Goal: Task Accomplishment & Management: Manage account settings

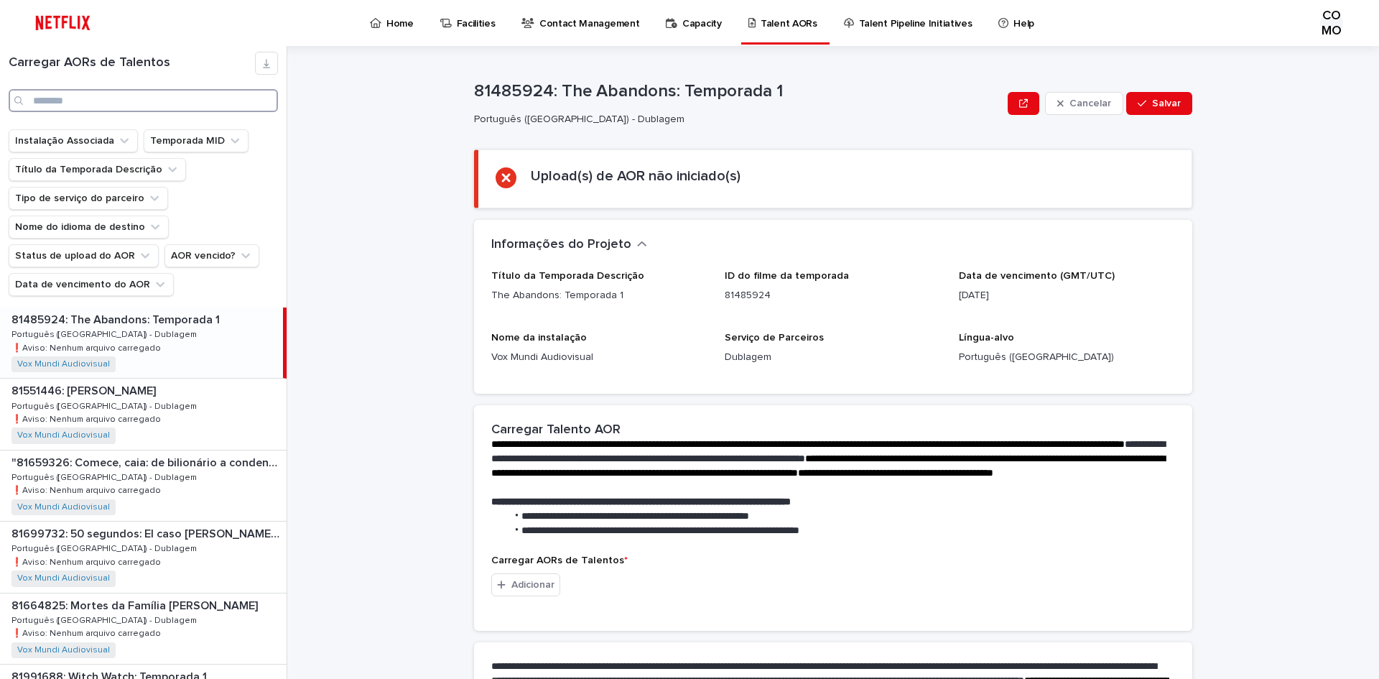
click at [124, 101] on input "Procurar" at bounding box center [143, 100] width 269 height 23
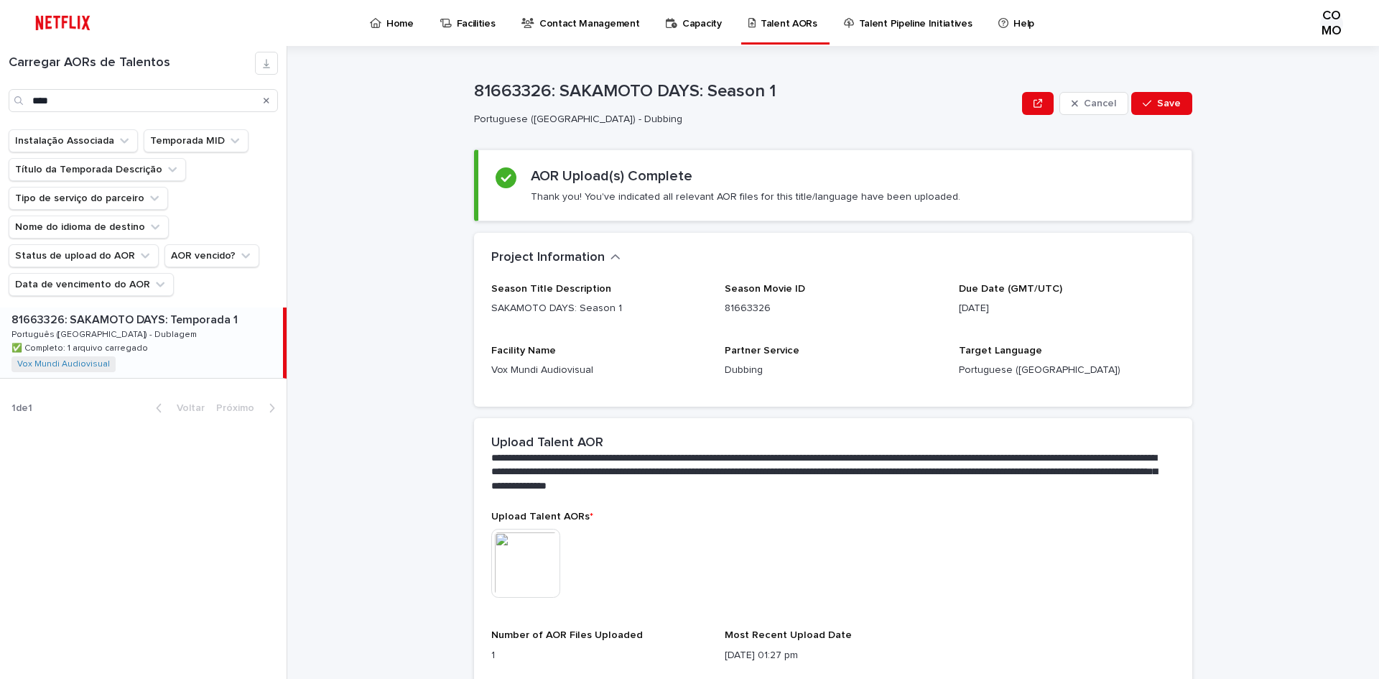
click at [216, 344] on div "81663326: SAKAMOTO DAYS: Temporada 1 81663326: SAKAMOTO DAYS: Temporada 1 Portu…" at bounding box center [141, 342] width 283 height 70
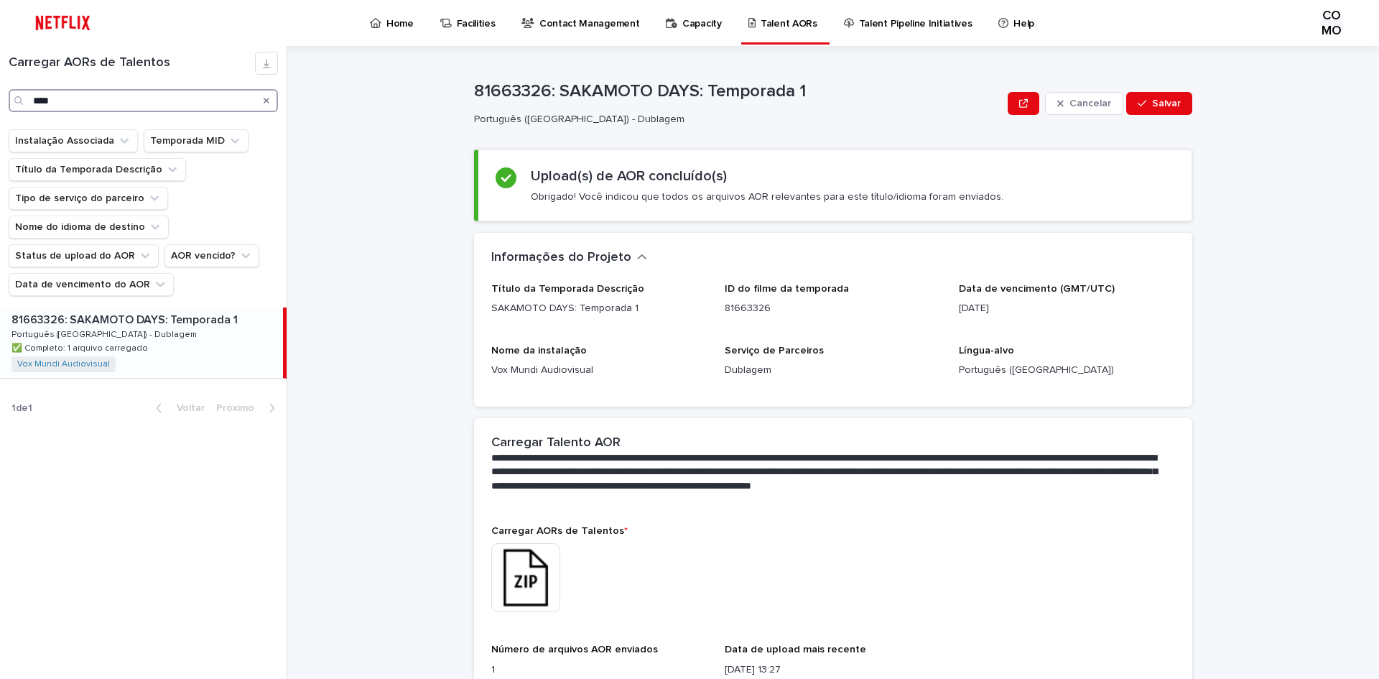
click at [109, 103] on input "****" at bounding box center [143, 100] width 269 height 23
type input "********"
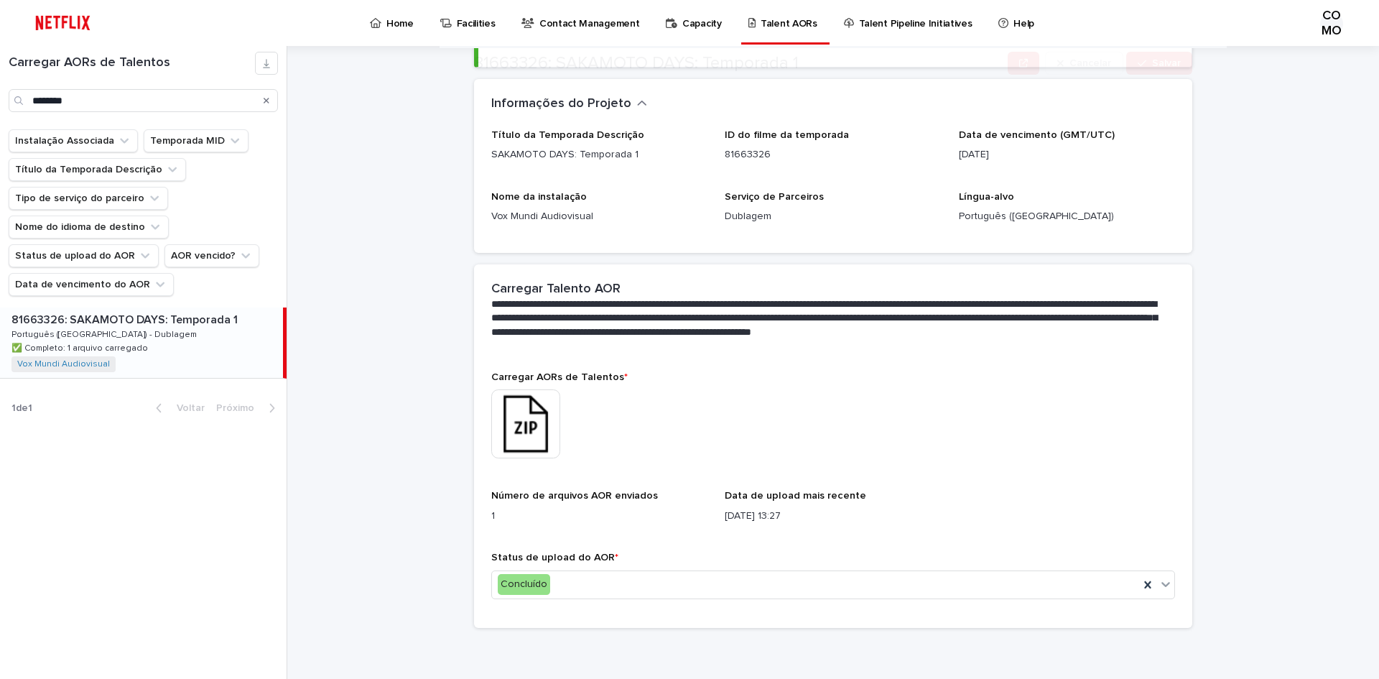
scroll to position [154, 0]
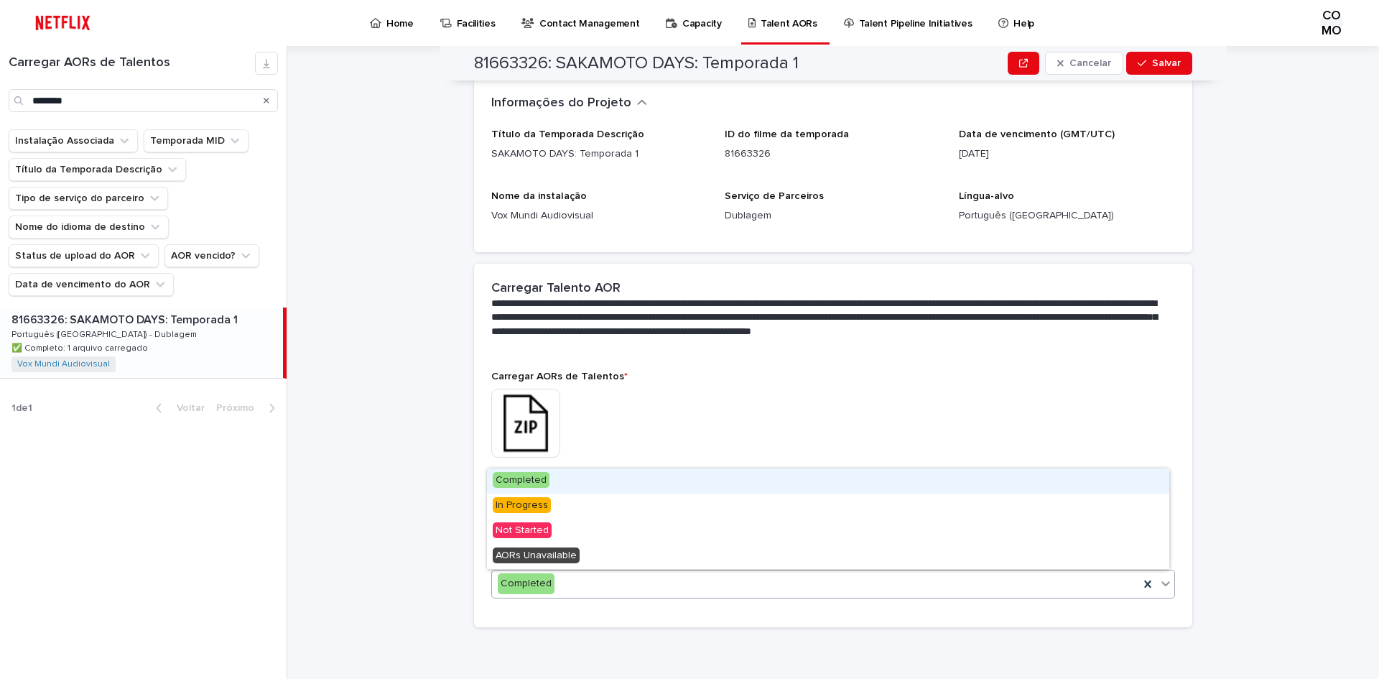
click at [1159, 586] on icon at bounding box center [1166, 583] width 14 height 14
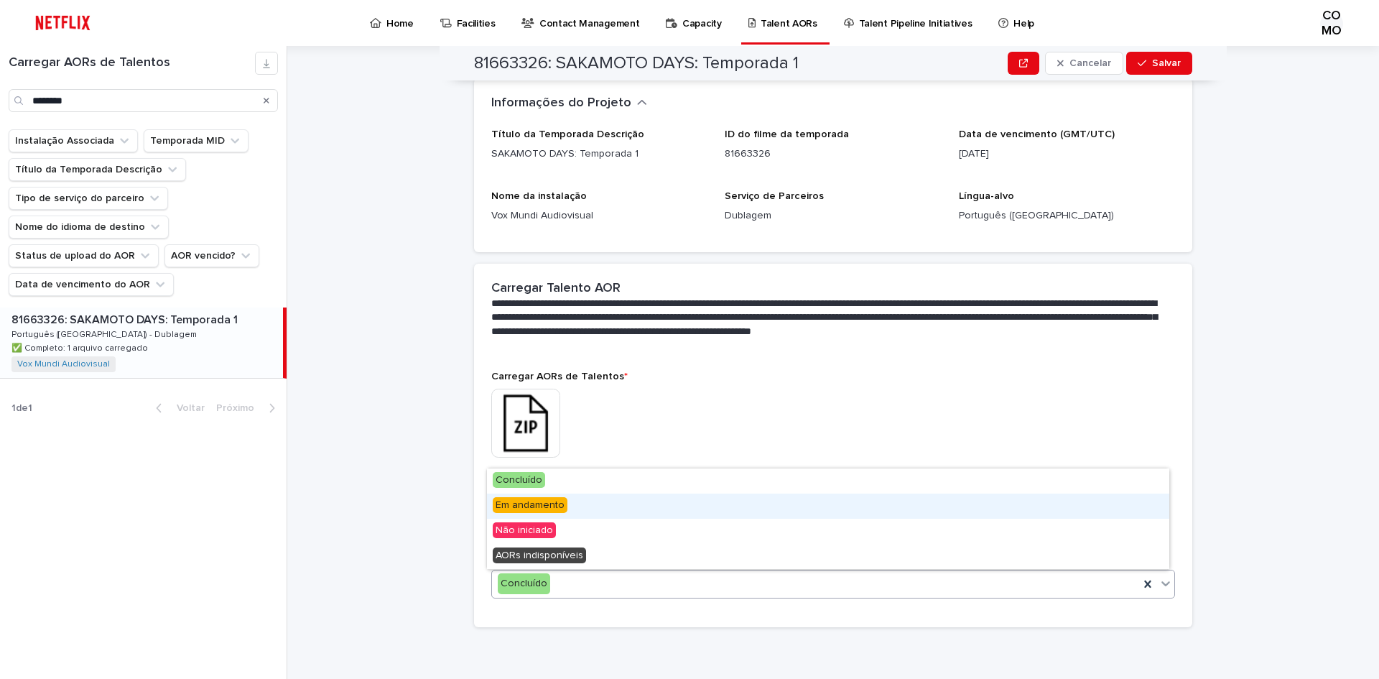
click at [540, 510] on span "Em andamento" at bounding box center [530, 505] width 75 height 16
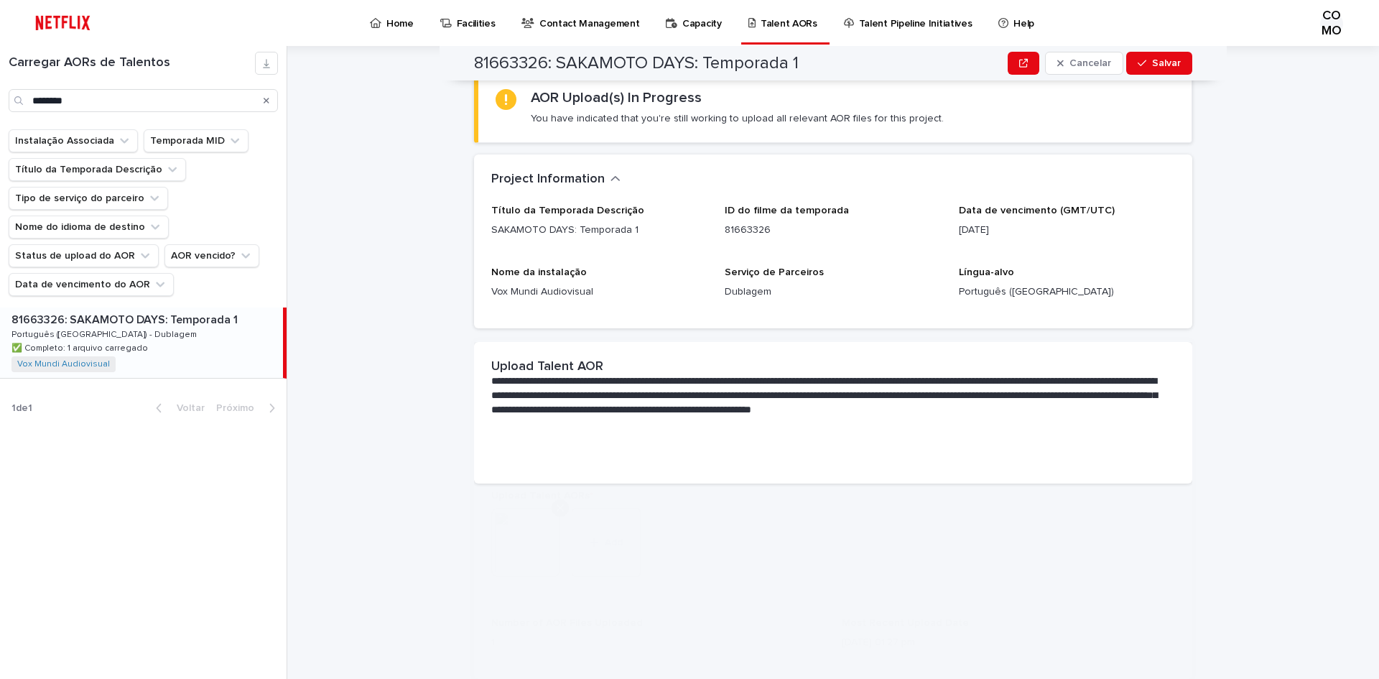
scroll to position [0, 0]
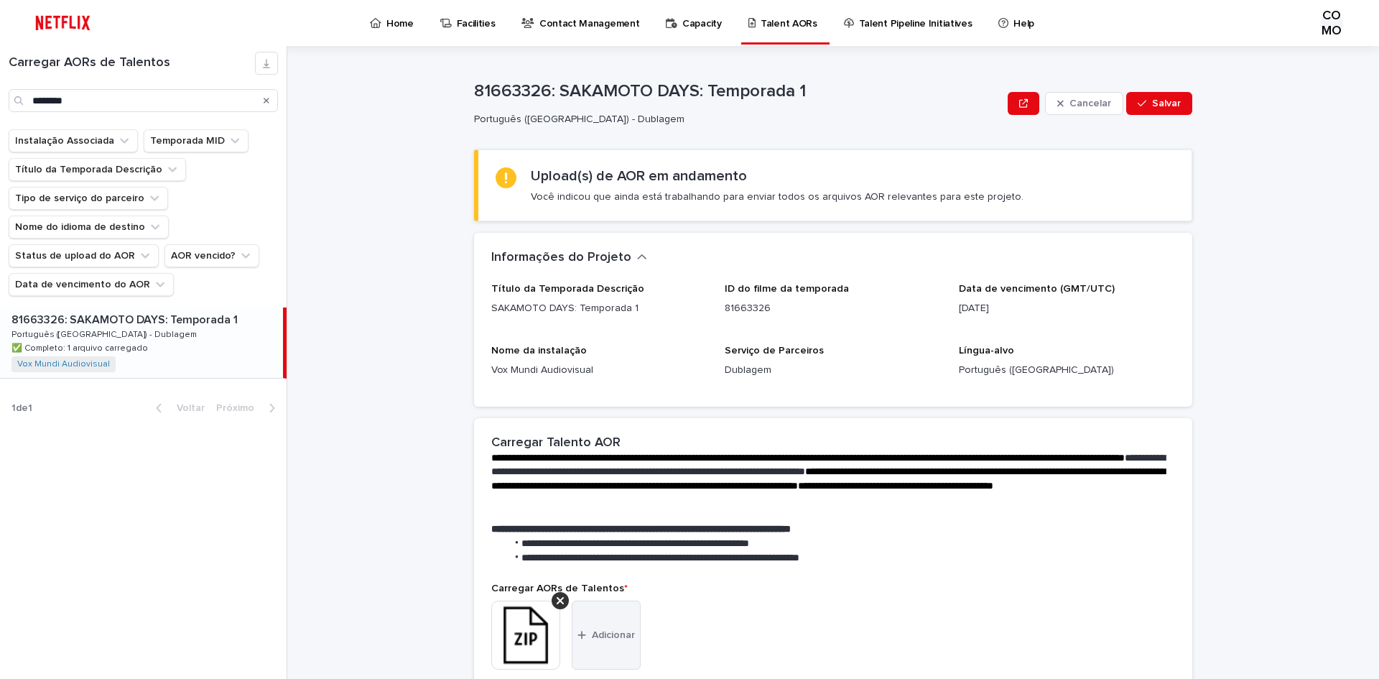
click at [611, 634] on font "Adicionar" at bounding box center [613, 635] width 43 height 10
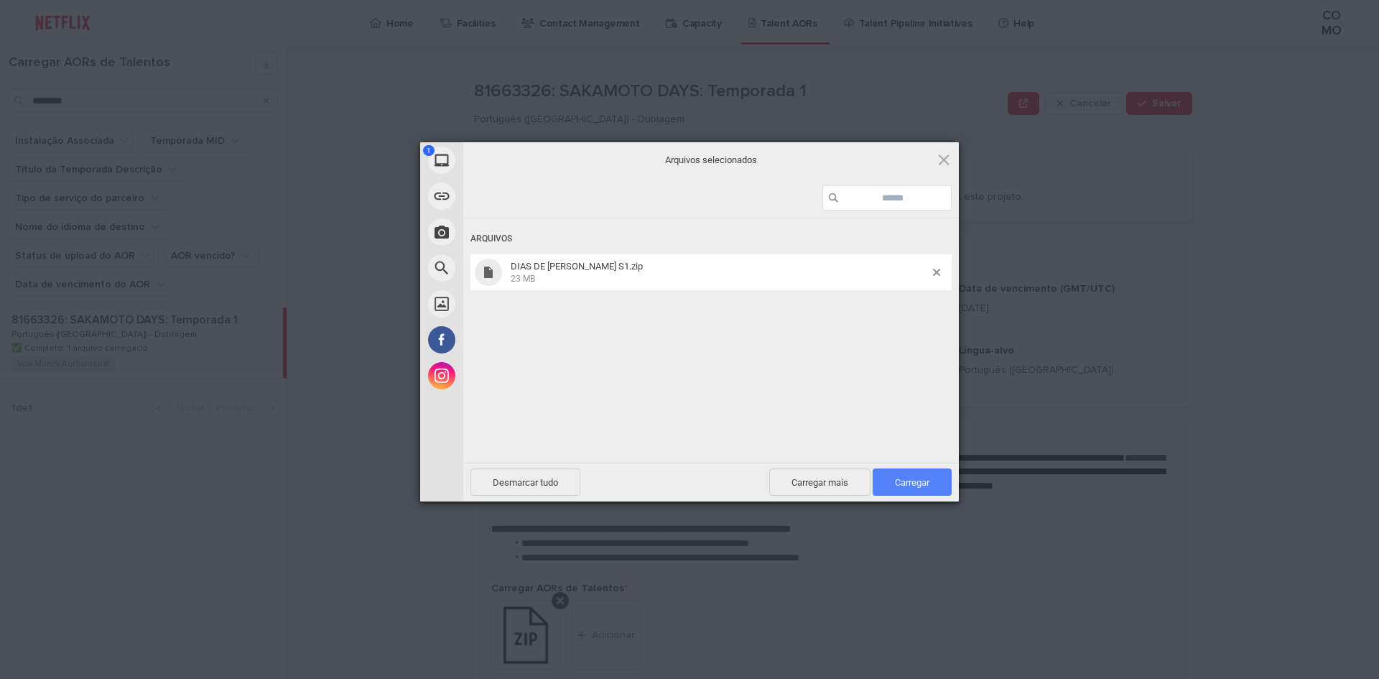
click at [919, 478] on font "Carregar" at bounding box center [912, 482] width 34 height 11
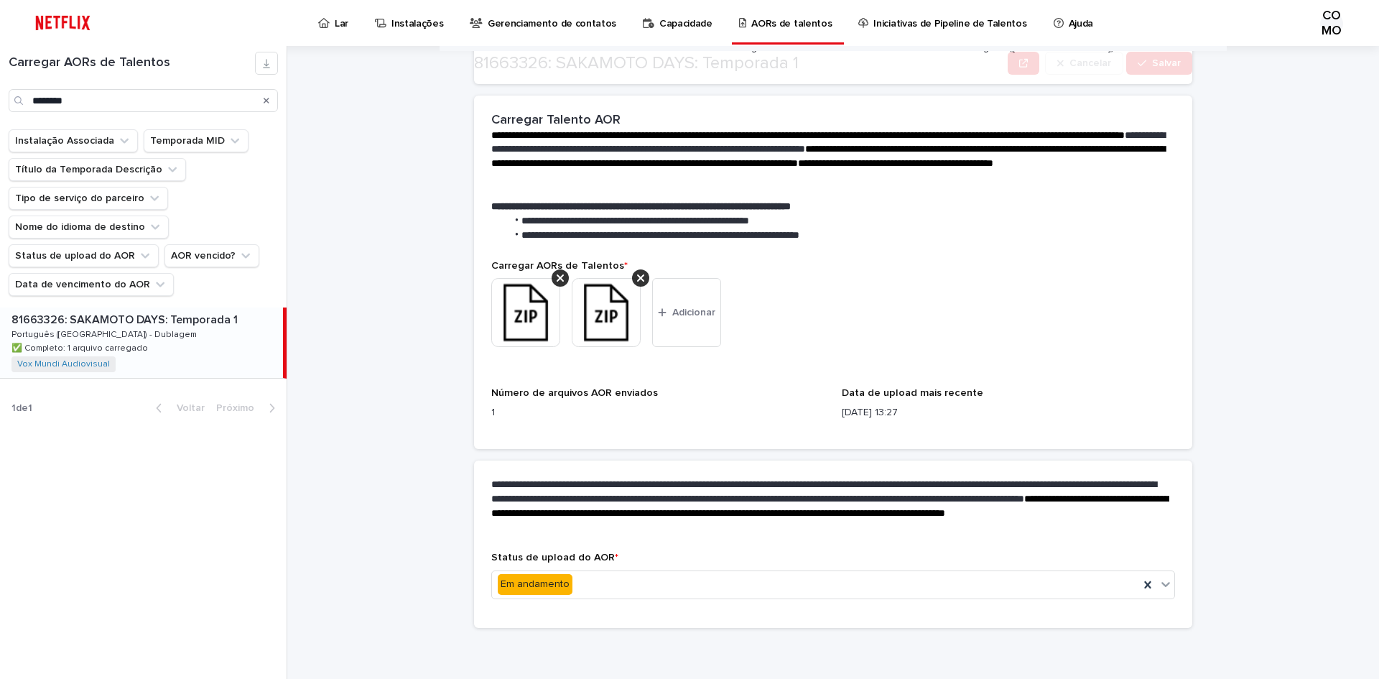
scroll to position [323, 0]
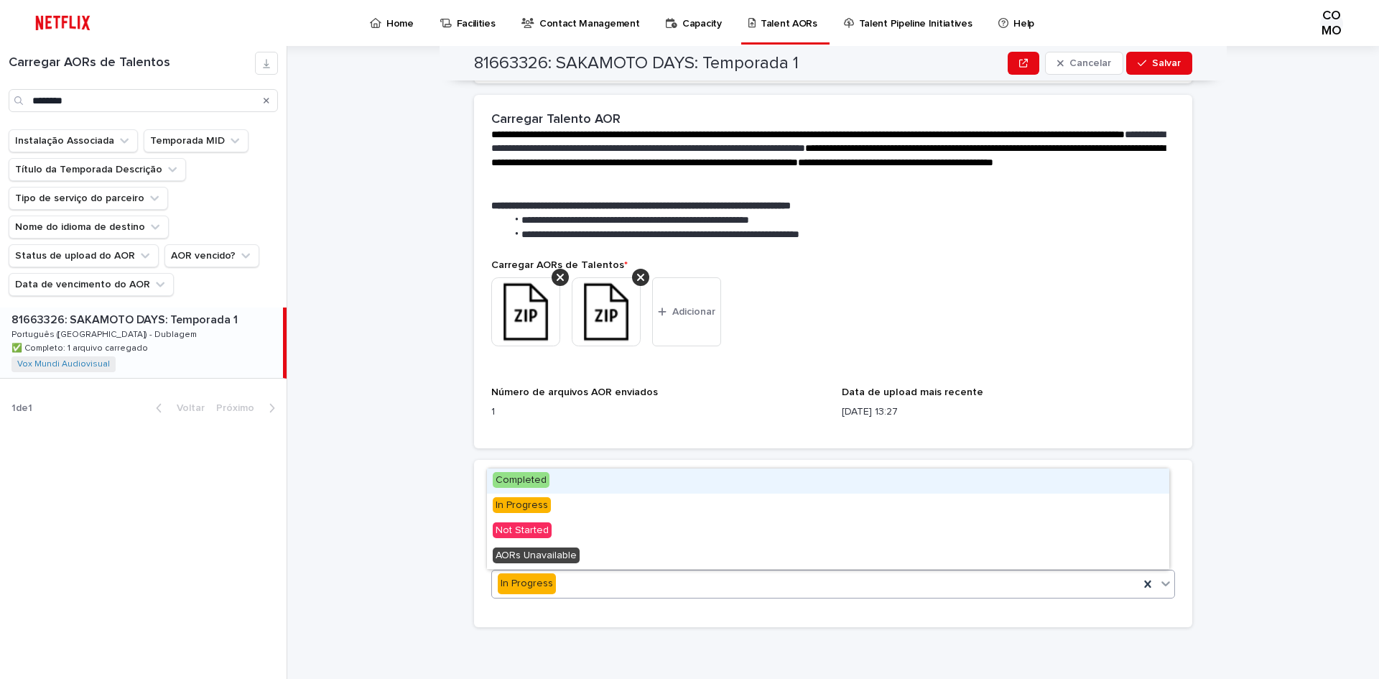
click at [1164, 585] on icon at bounding box center [1166, 583] width 14 height 14
click at [519, 476] on font "Concluído" at bounding box center [519, 480] width 47 height 10
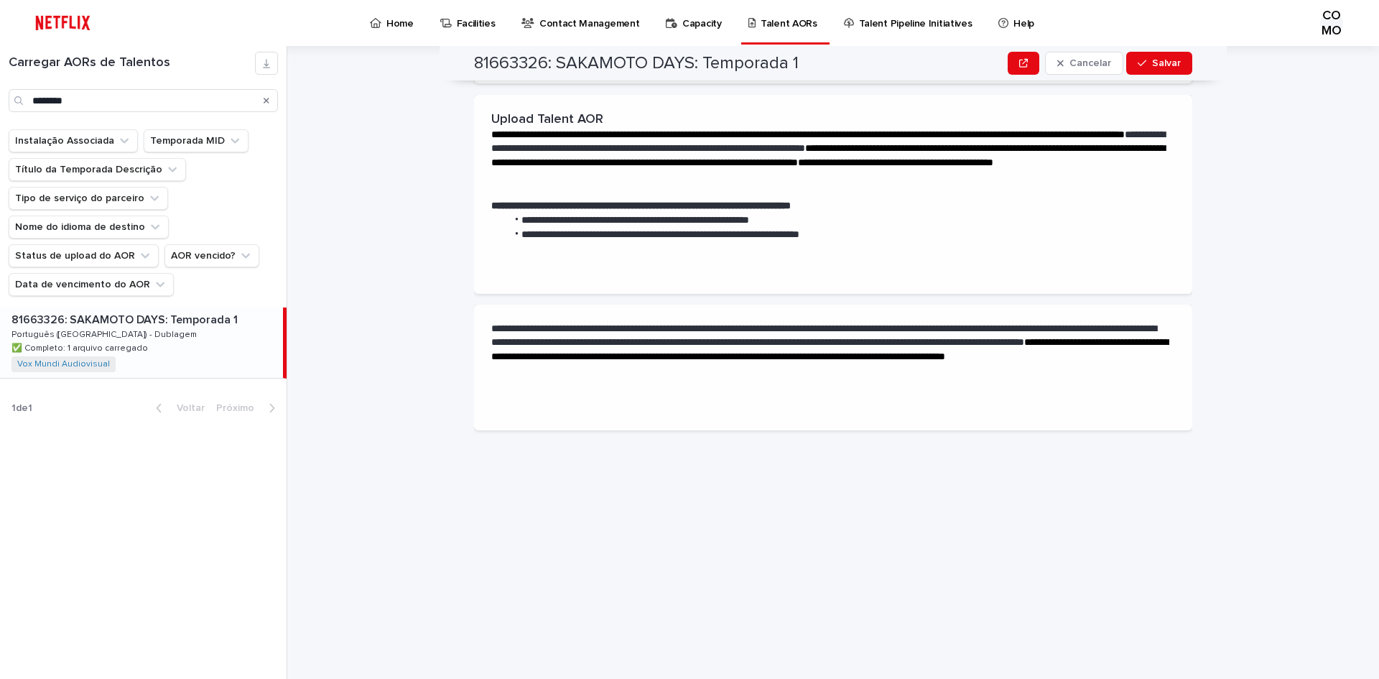
scroll to position [0, 0]
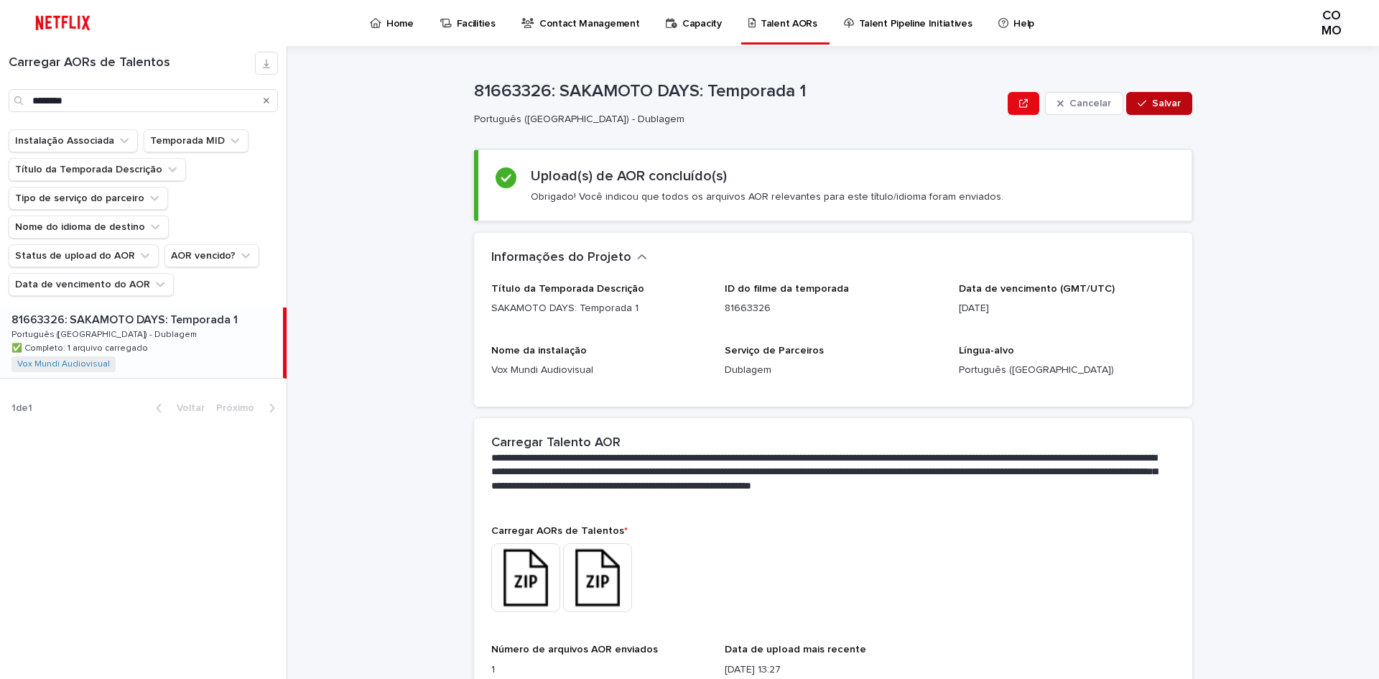
click at [1172, 103] on font "Salvar" at bounding box center [1166, 103] width 29 height 10
